Goal: Obtain resource: Download file/media

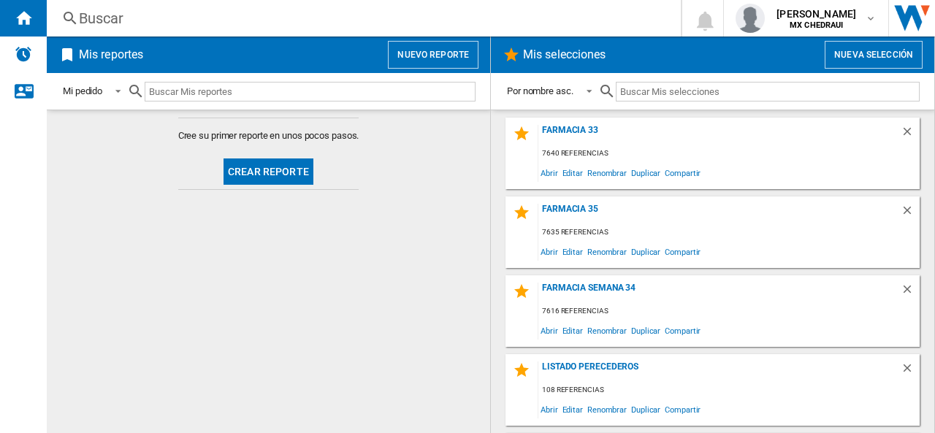
scroll to position [71, 0]
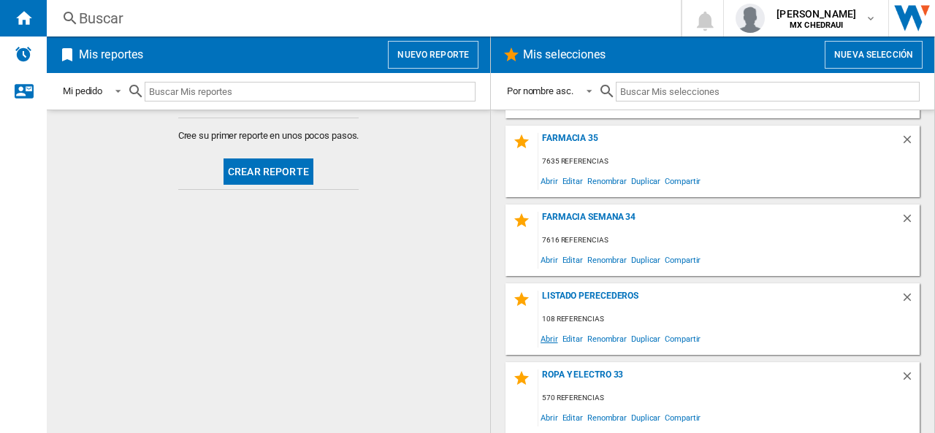
click at [556, 335] on span "Abrir" at bounding box center [549, 339] width 22 height 20
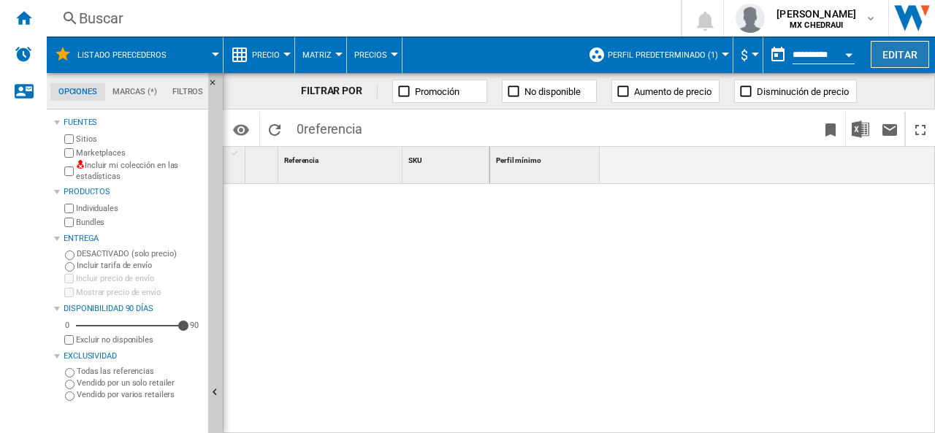
click at [894, 55] on button "Editar" at bounding box center [899, 54] width 58 height 27
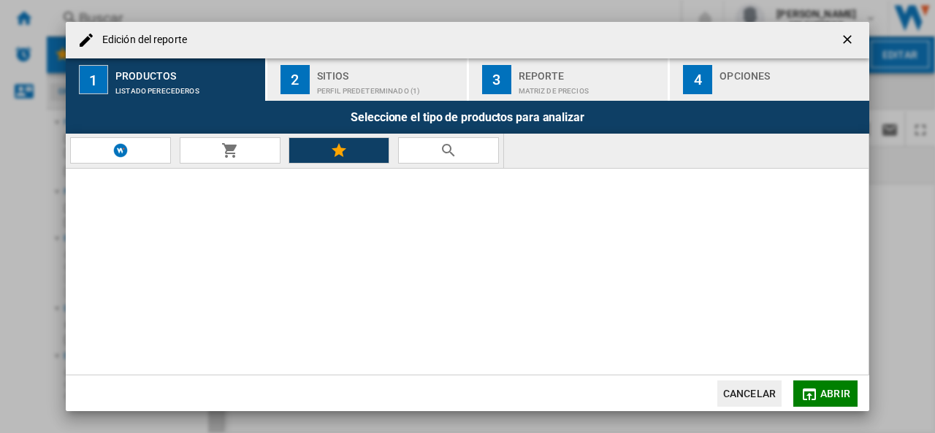
click at [286, 95] on button "2 Sitios Perfil predeterminado (1)" at bounding box center [367, 79] width 201 height 42
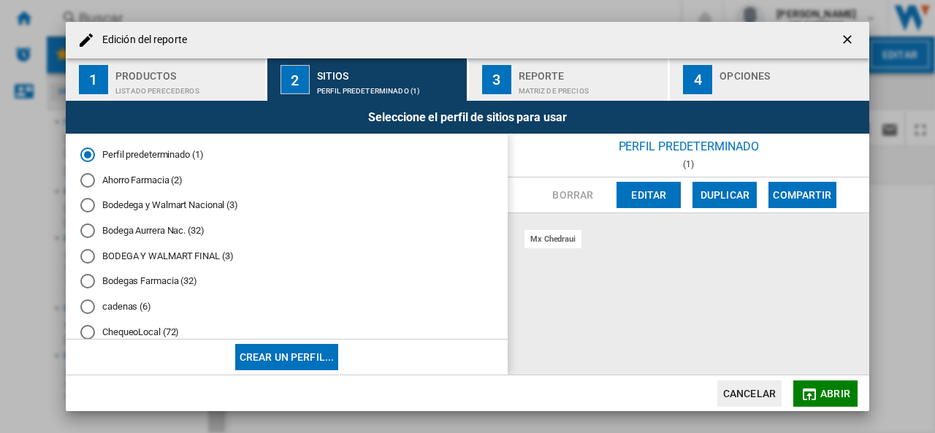
click at [93, 233] on div "Bodega Aurrera Nac. (32)" at bounding box center [87, 230] width 15 height 15
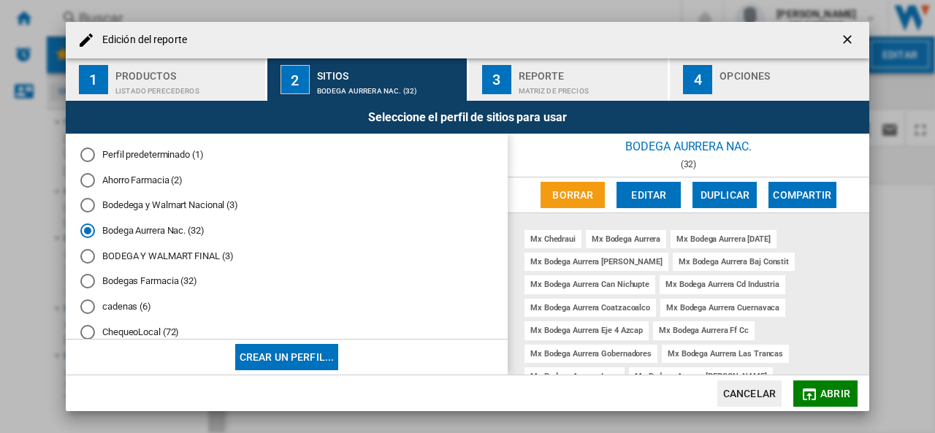
click at [88, 207] on div "Bodedega y Walmart Nacional (3)" at bounding box center [87, 205] width 15 height 15
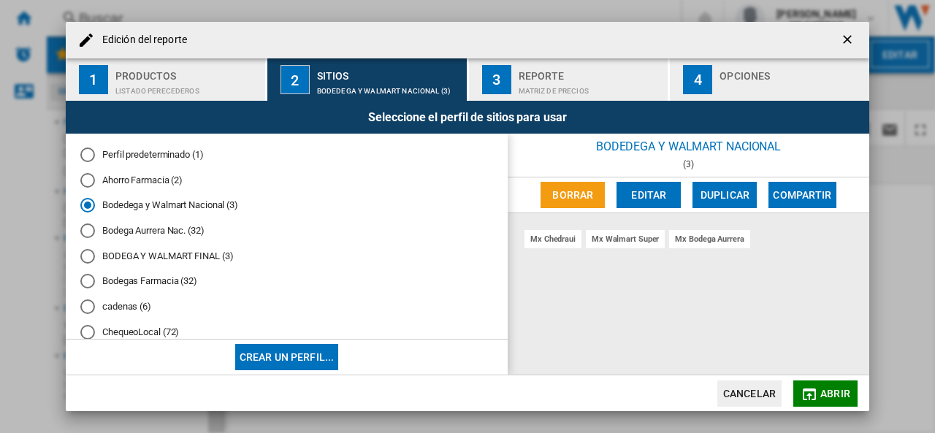
click at [526, 81] on div "Matriz de precios" at bounding box center [590, 87] width 144 height 15
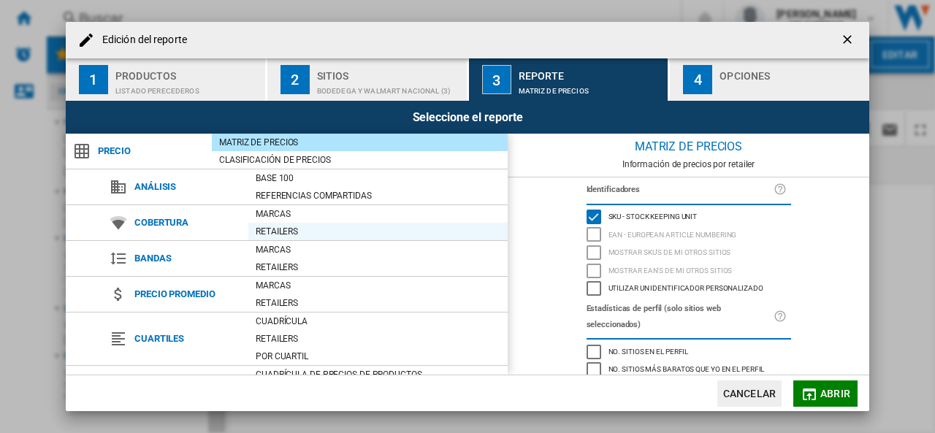
scroll to position [169, 0]
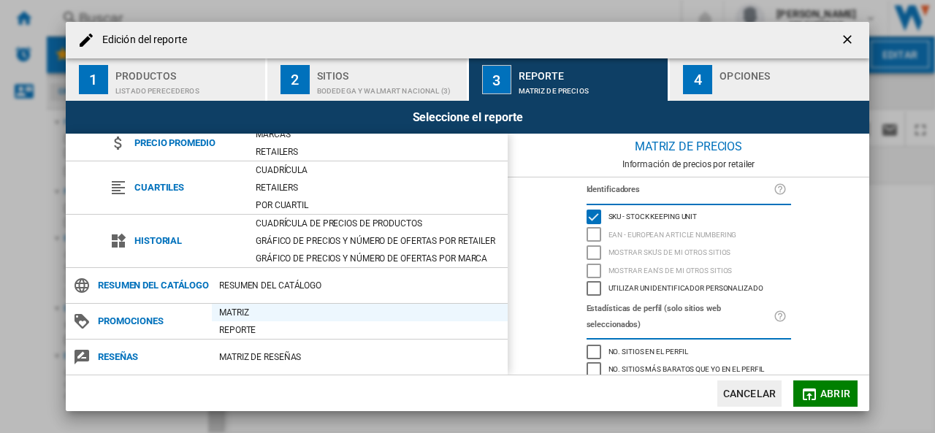
click at [226, 306] on div "Matriz" at bounding box center [360, 312] width 296 height 15
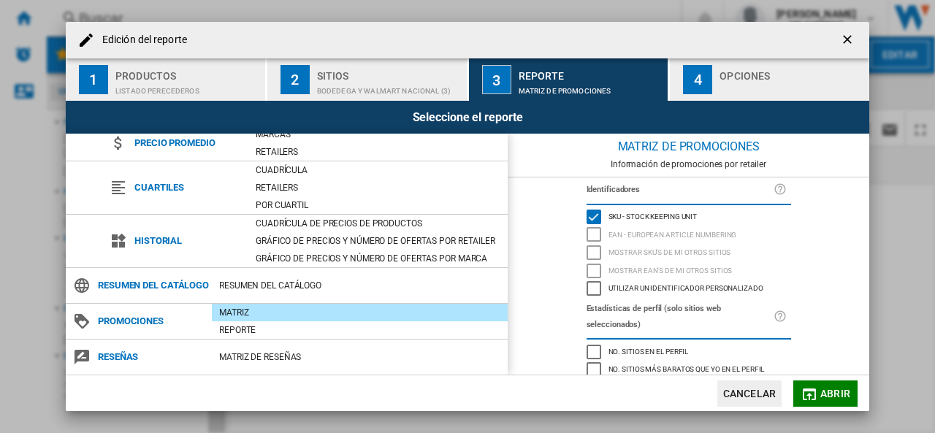
click at [722, 80] on div "button" at bounding box center [791, 87] width 144 height 15
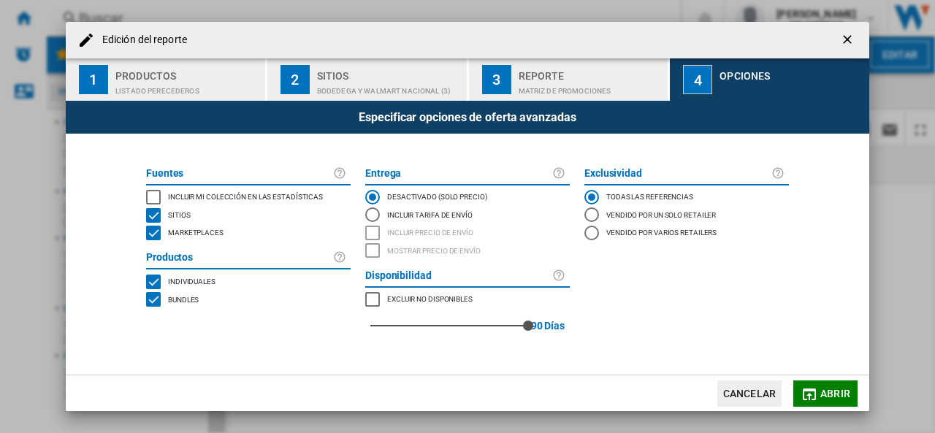
click at [156, 193] on div "INCLUDE MY SITE" at bounding box center [153, 197] width 15 height 15
click at [825, 399] on button "Abrir" at bounding box center [825, 393] width 64 height 26
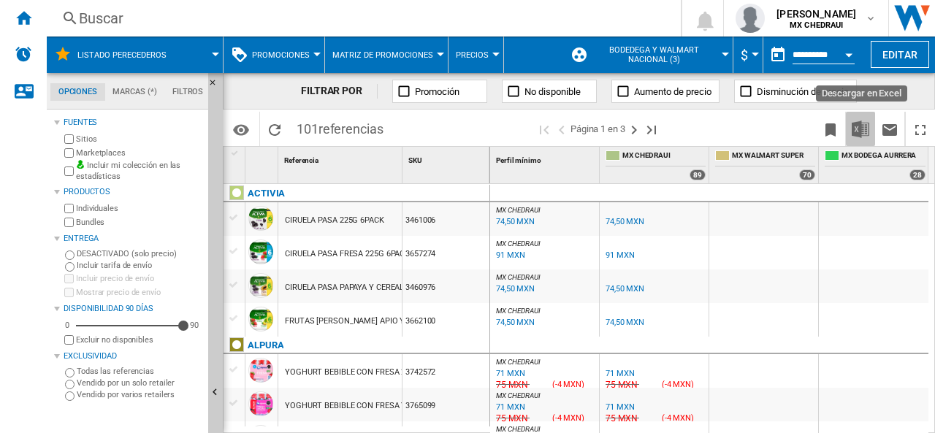
click at [866, 133] on img "Descargar en Excel" at bounding box center [860, 129] width 18 height 18
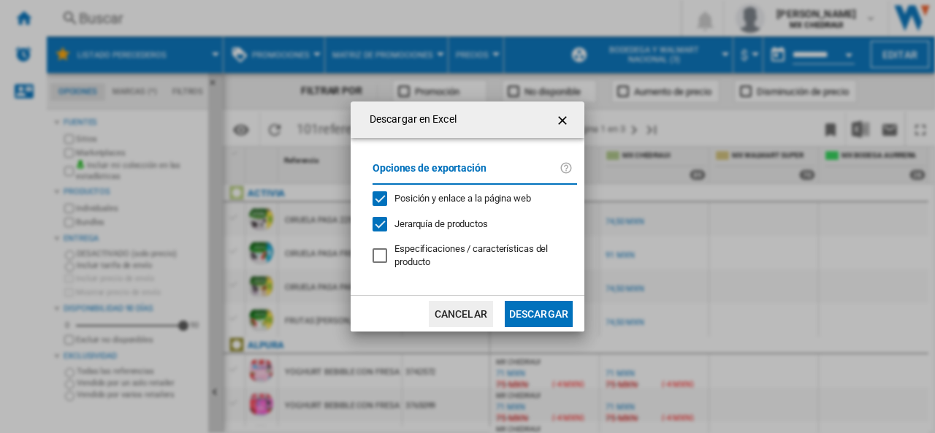
click at [535, 309] on button "Descargar" at bounding box center [539, 314] width 68 height 26
